Goal: Task Accomplishment & Management: Manage account settings

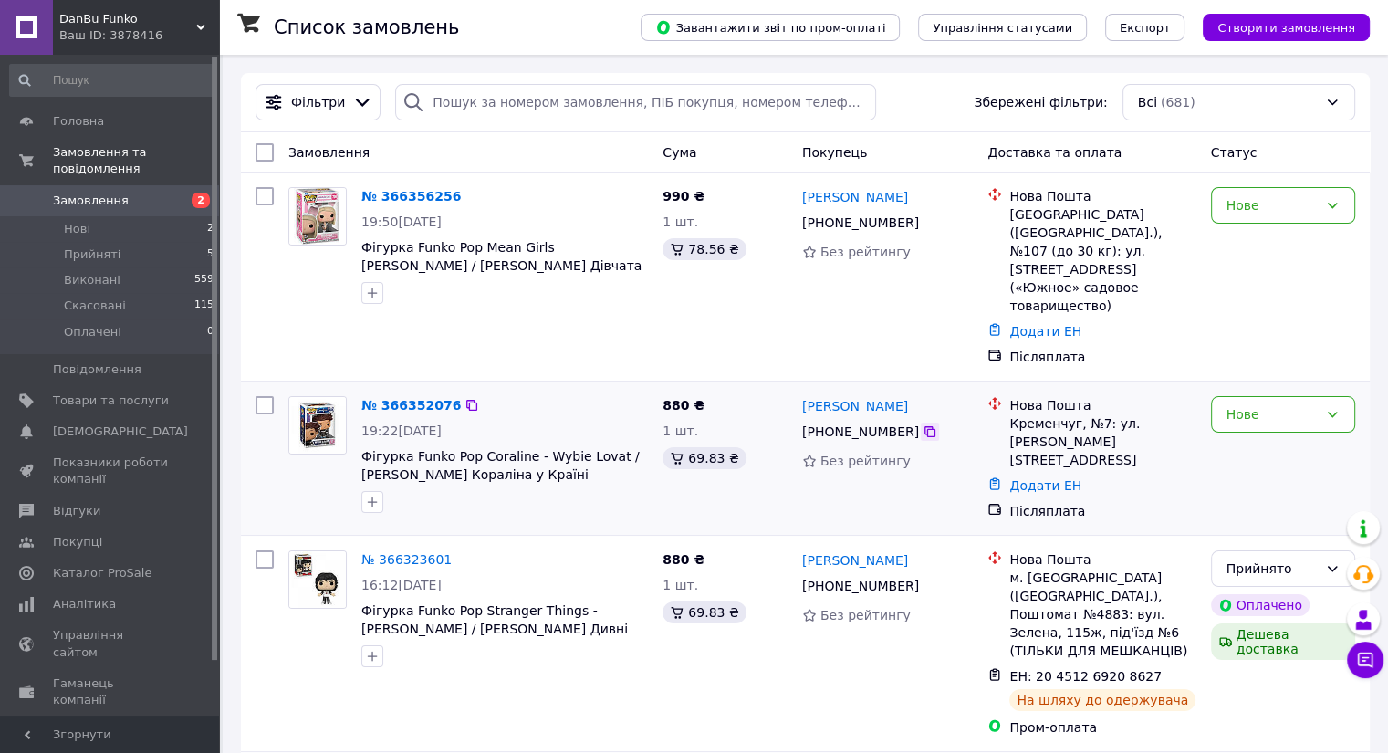
click at [923, 424] on icon at bounding box center [930, 431] width 15 height 15
click at [923, 222] on icon at bounding box center [930, 222] width 15 height 15
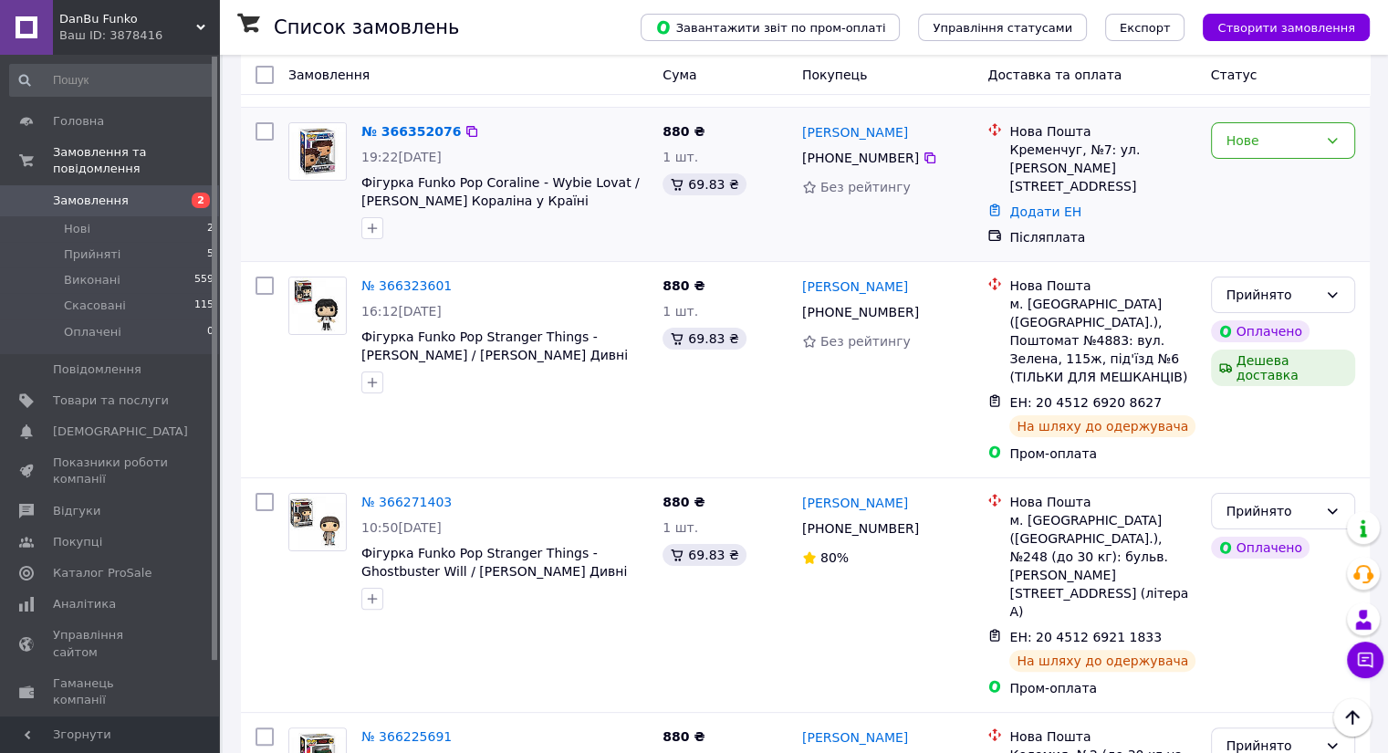
scroll to position [182, 0]
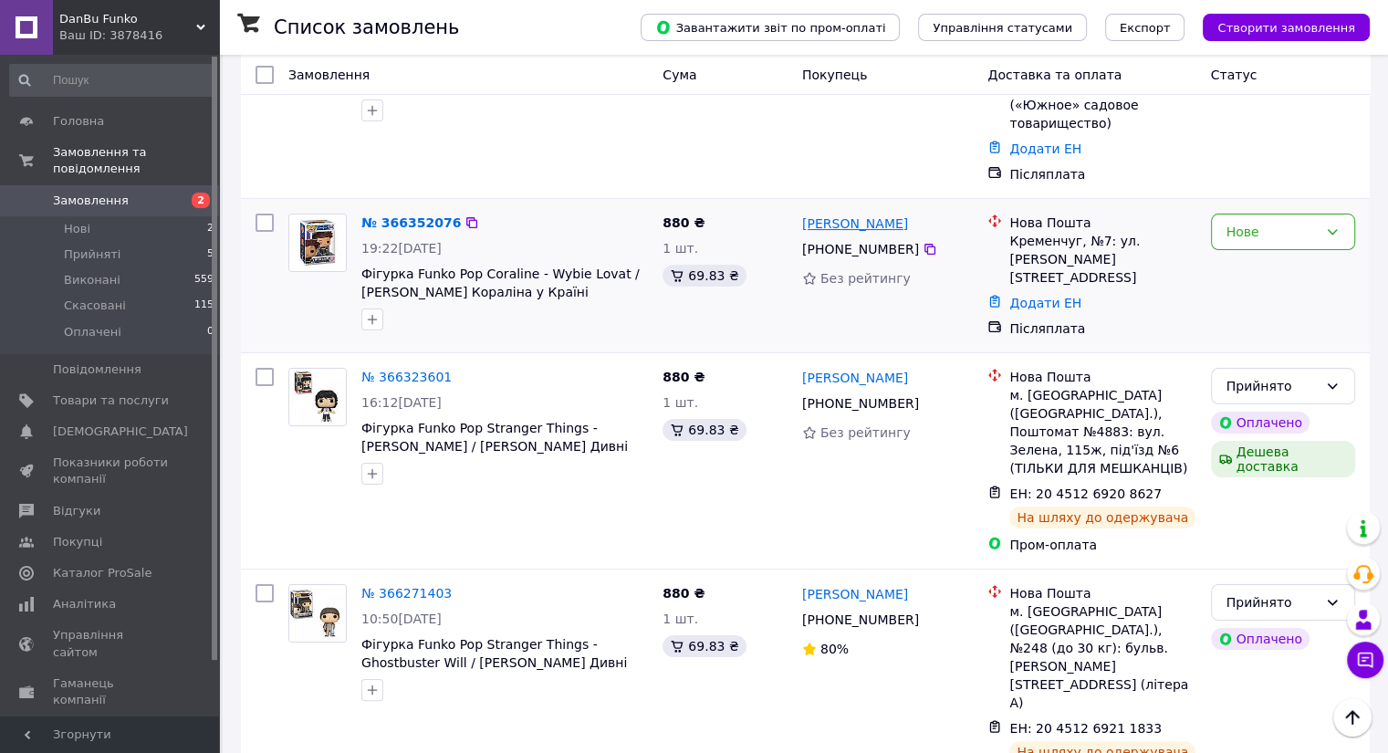
click at [848, 214] on link "[PERSON_NAME]" at bounding box center [855, 223] width 106 height 18
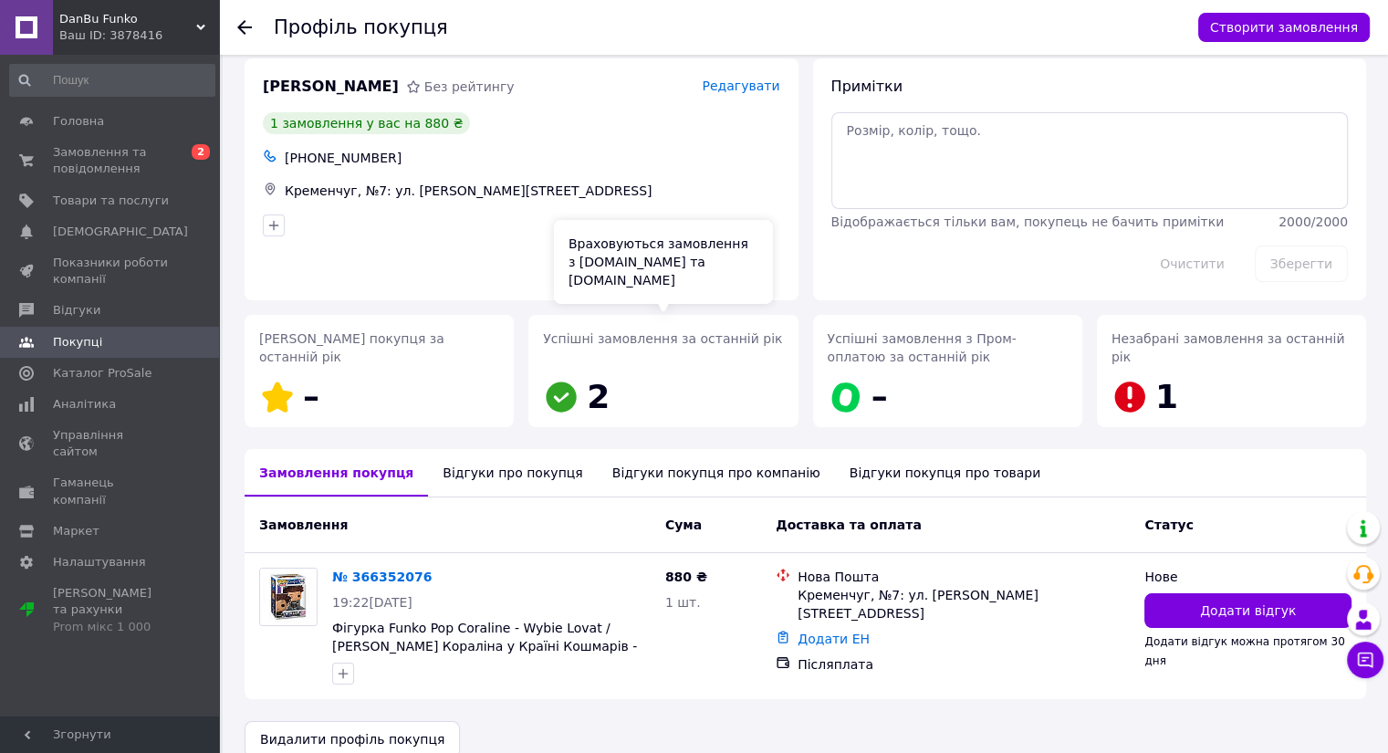
scroll to position [44, 0]
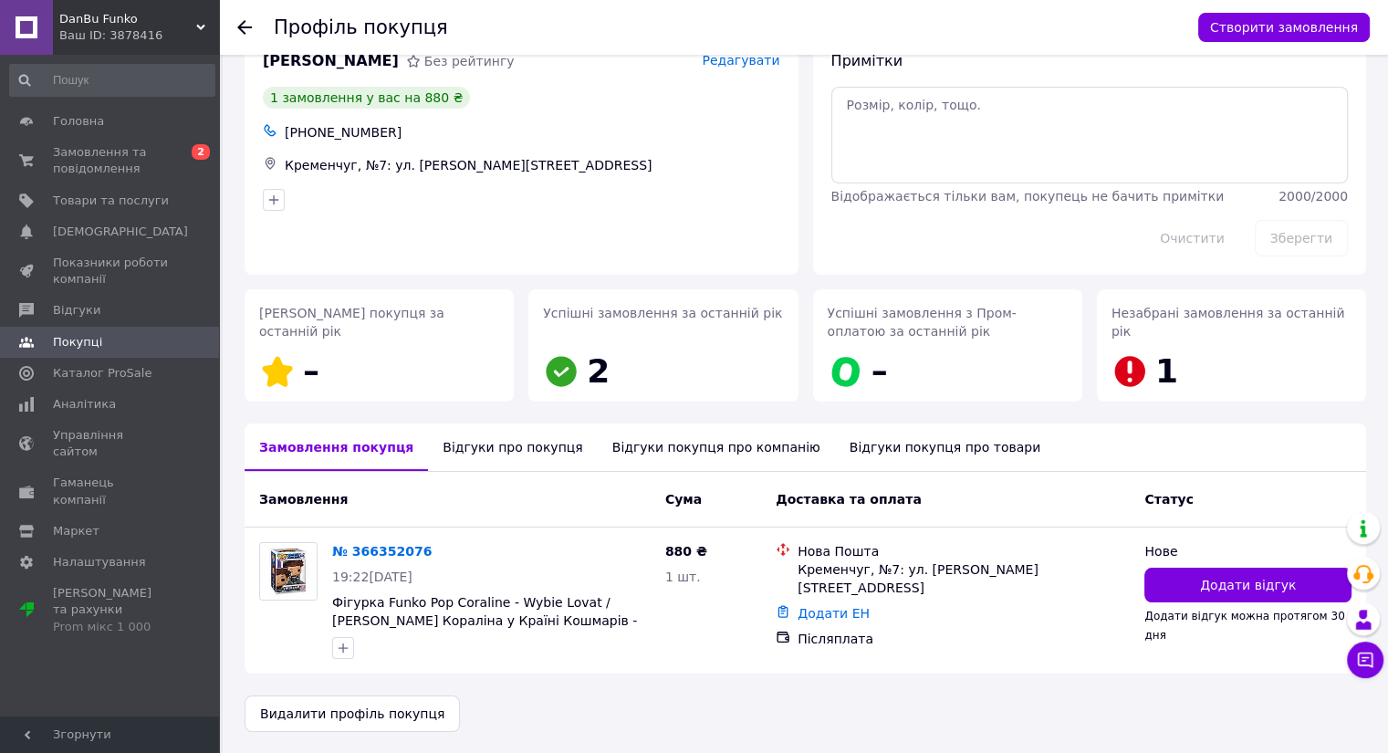
click at [454, 443] on div "Відгуки про покупця" at bounding box center [512, 446] width 169 height 47
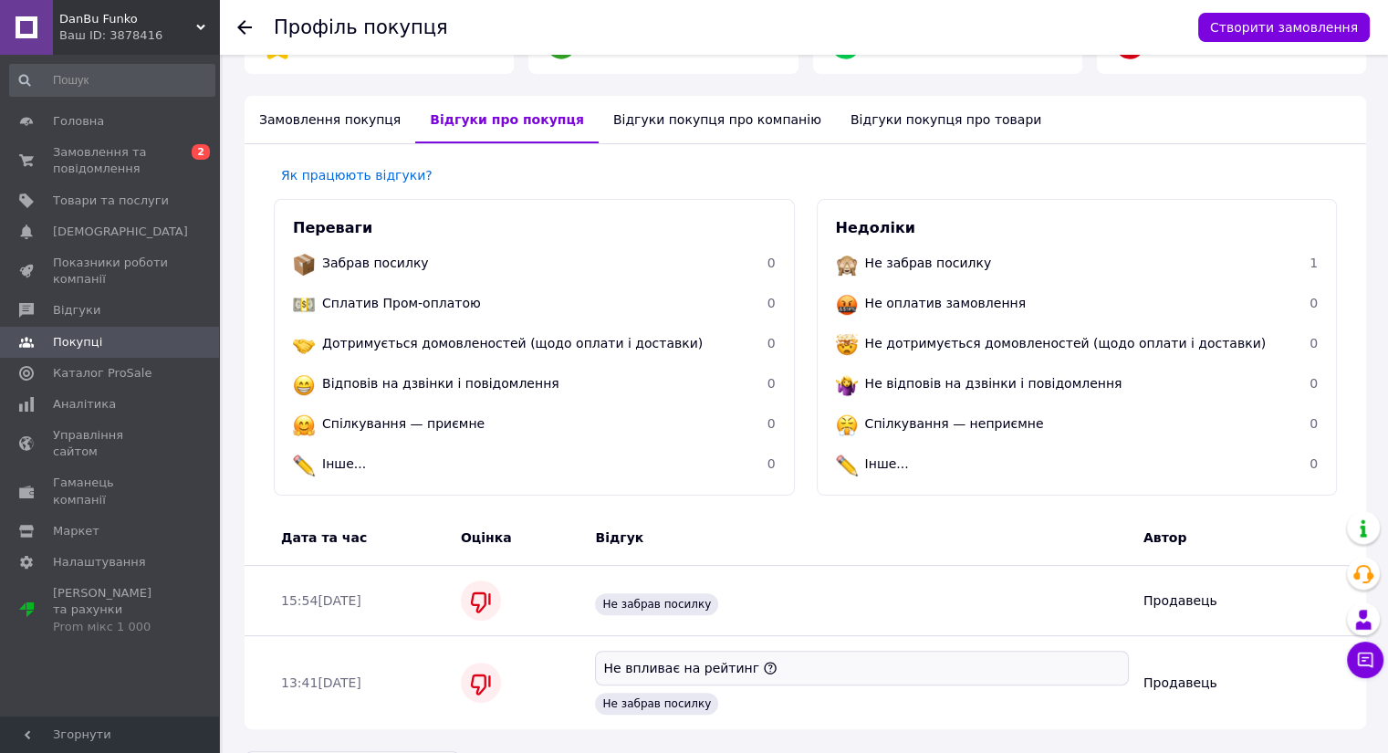
scroll to position [379, 0]
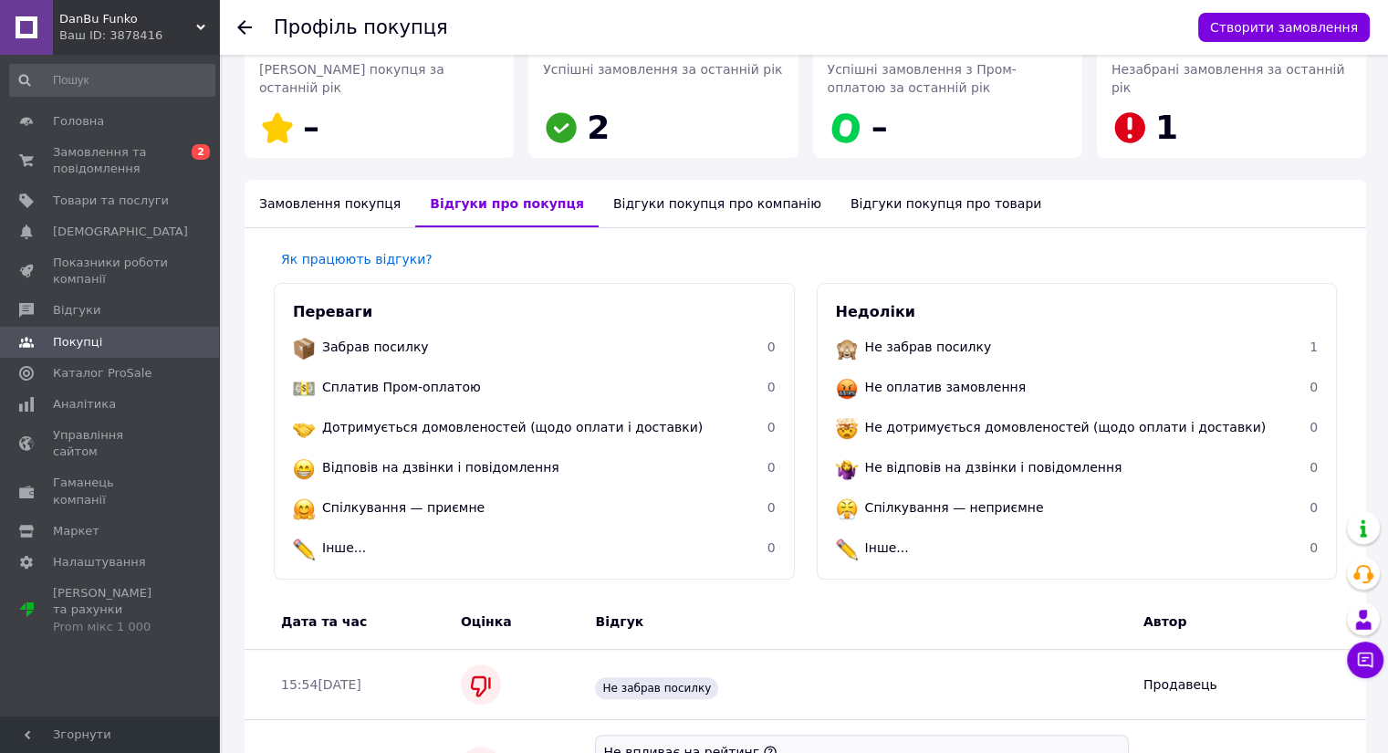
click at [637, 195] on div "Відгуки покупця про компанію" at bounding box center [717, 203] width 237 height 47
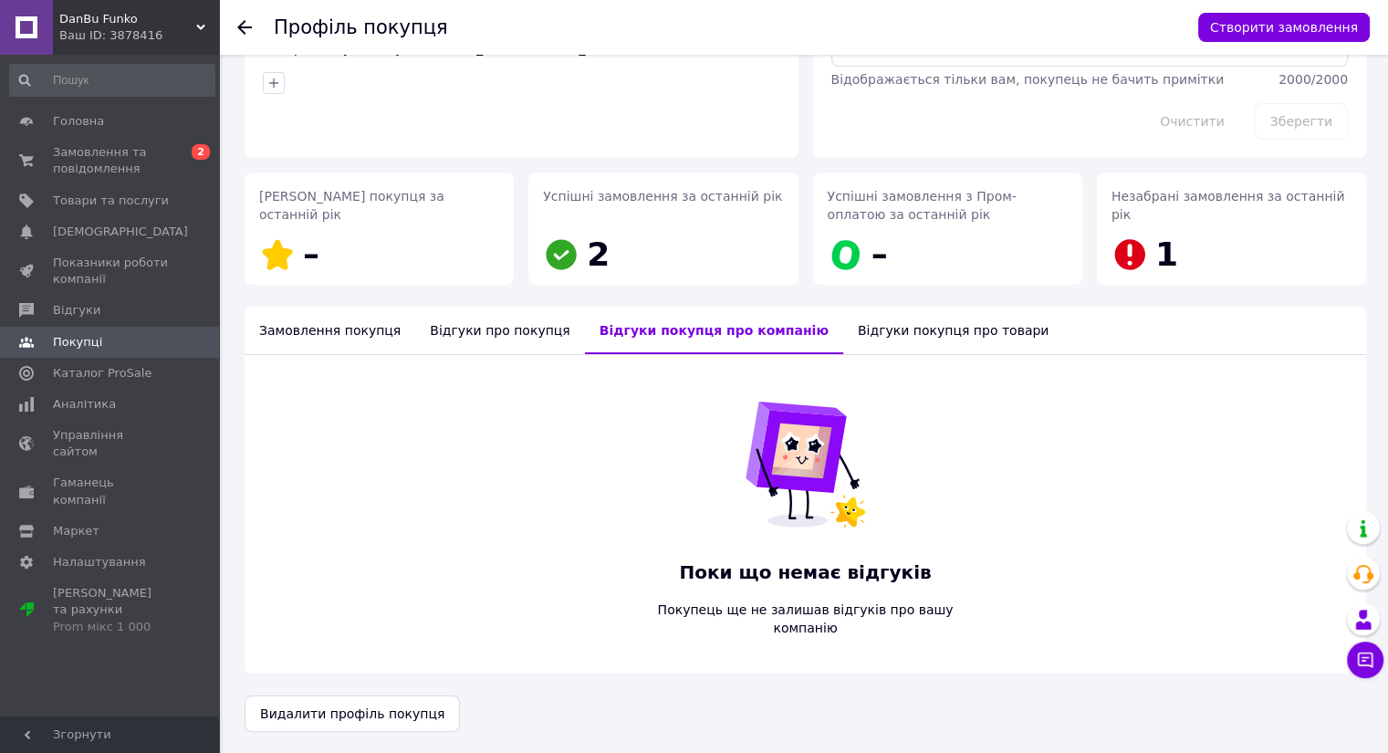
click at [872, 337] on div "Відгуки покупця про товари" at bounding box center [953, 330] width 220 height 47
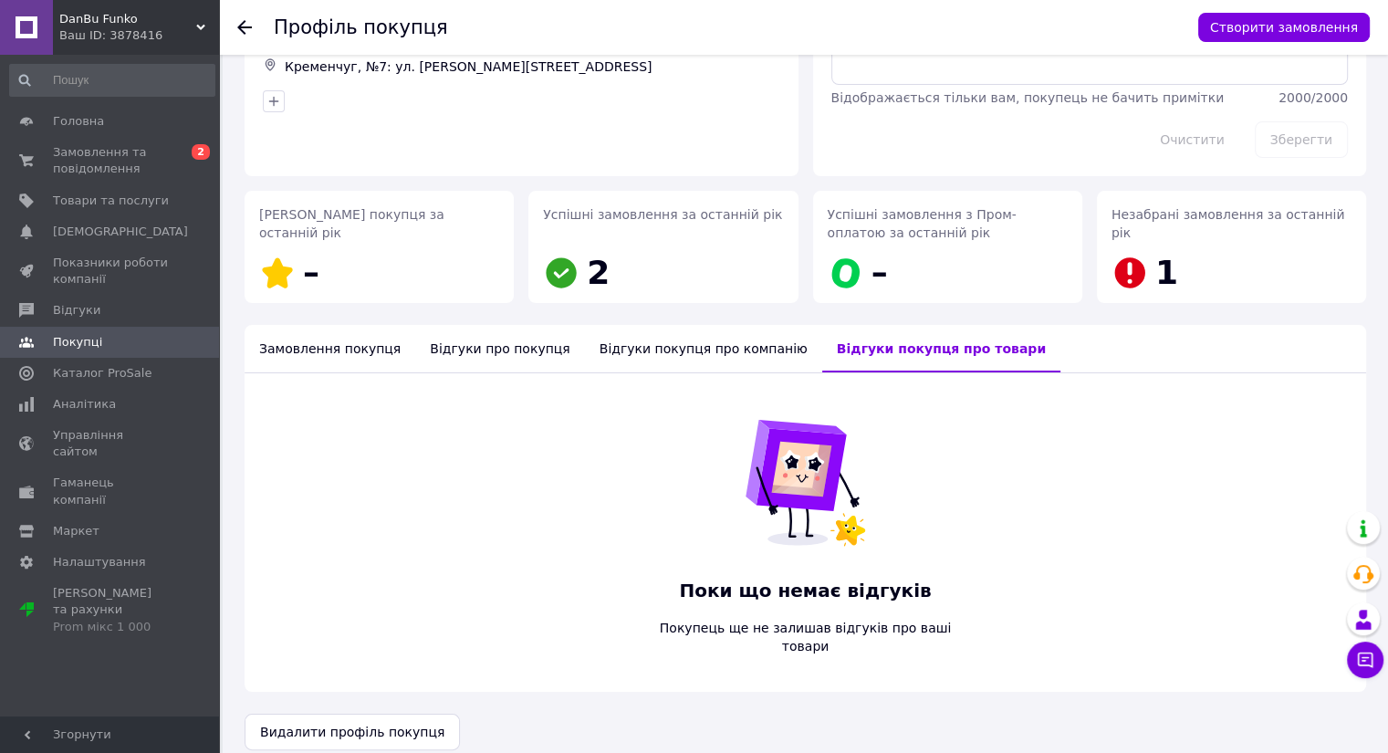
click at [317, 355] on div "Замовлення покупця" at bounding box center [330, 348] width 171 height 47
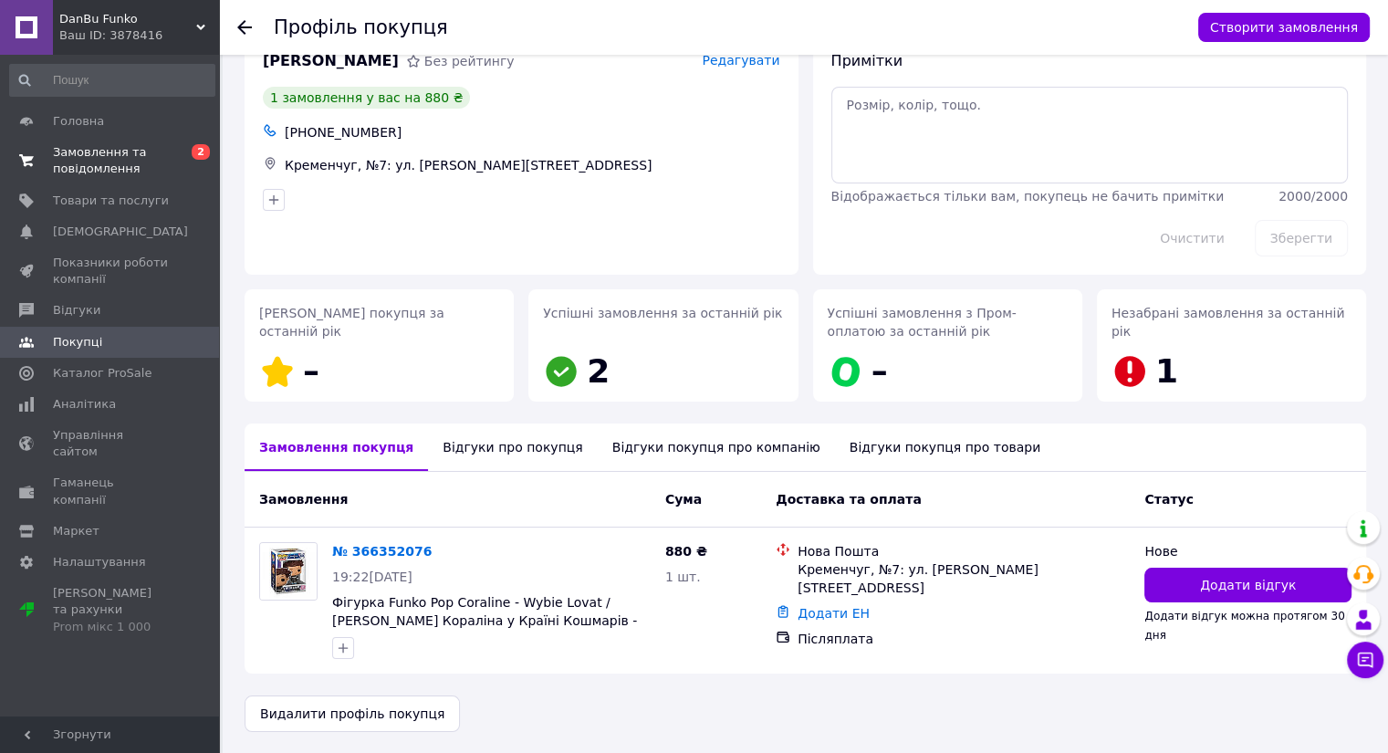
click at [114, 162] on span "Замовлення та повідомлення" at bounding box center [111, 160] width 116 height 33
